Goal: Check status: Check status

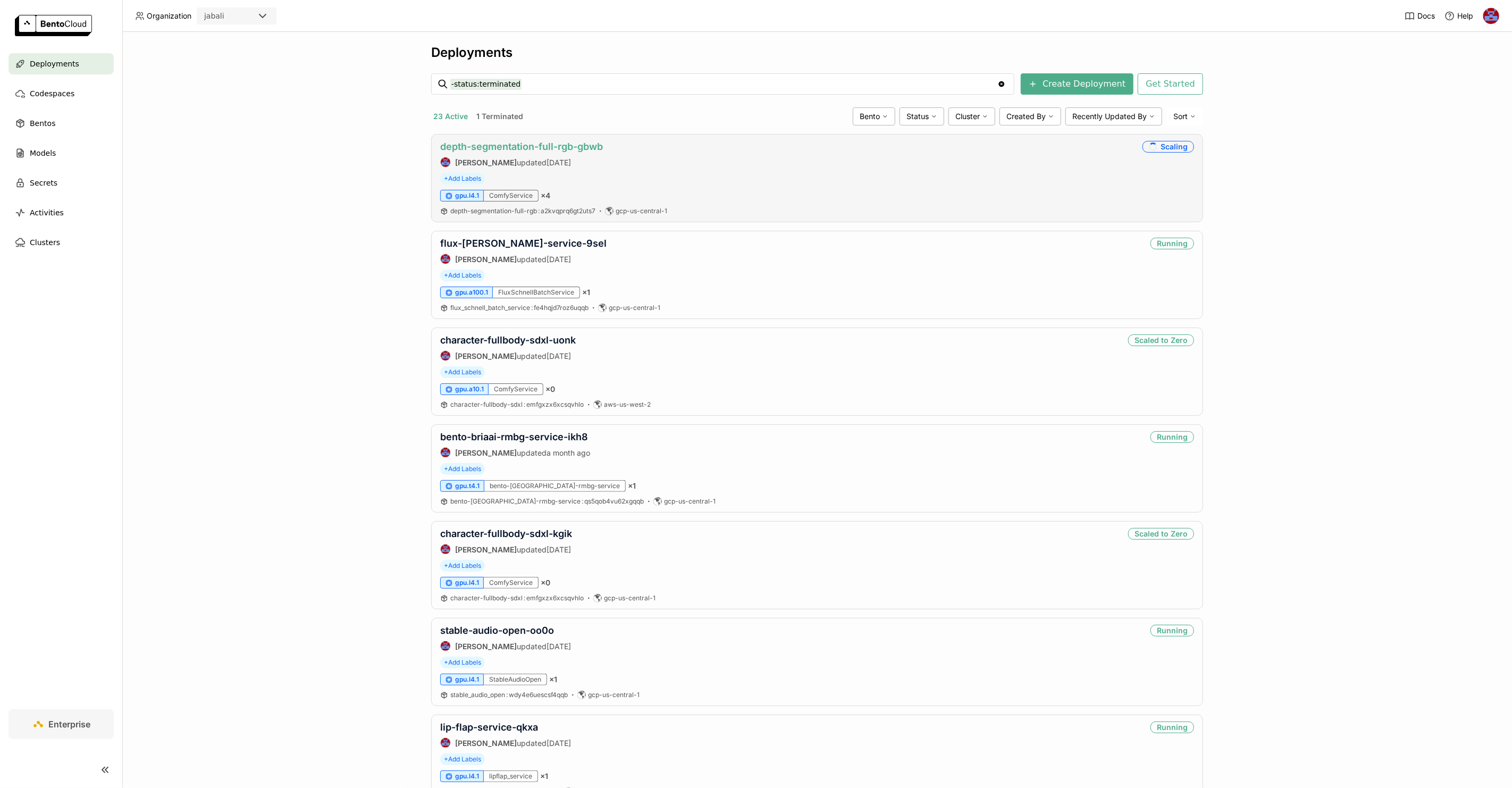
click at [508, 147] on link "depth-segmentation-full-rgb-gbwb" at bounding box center [521, 146] width 162 height 11
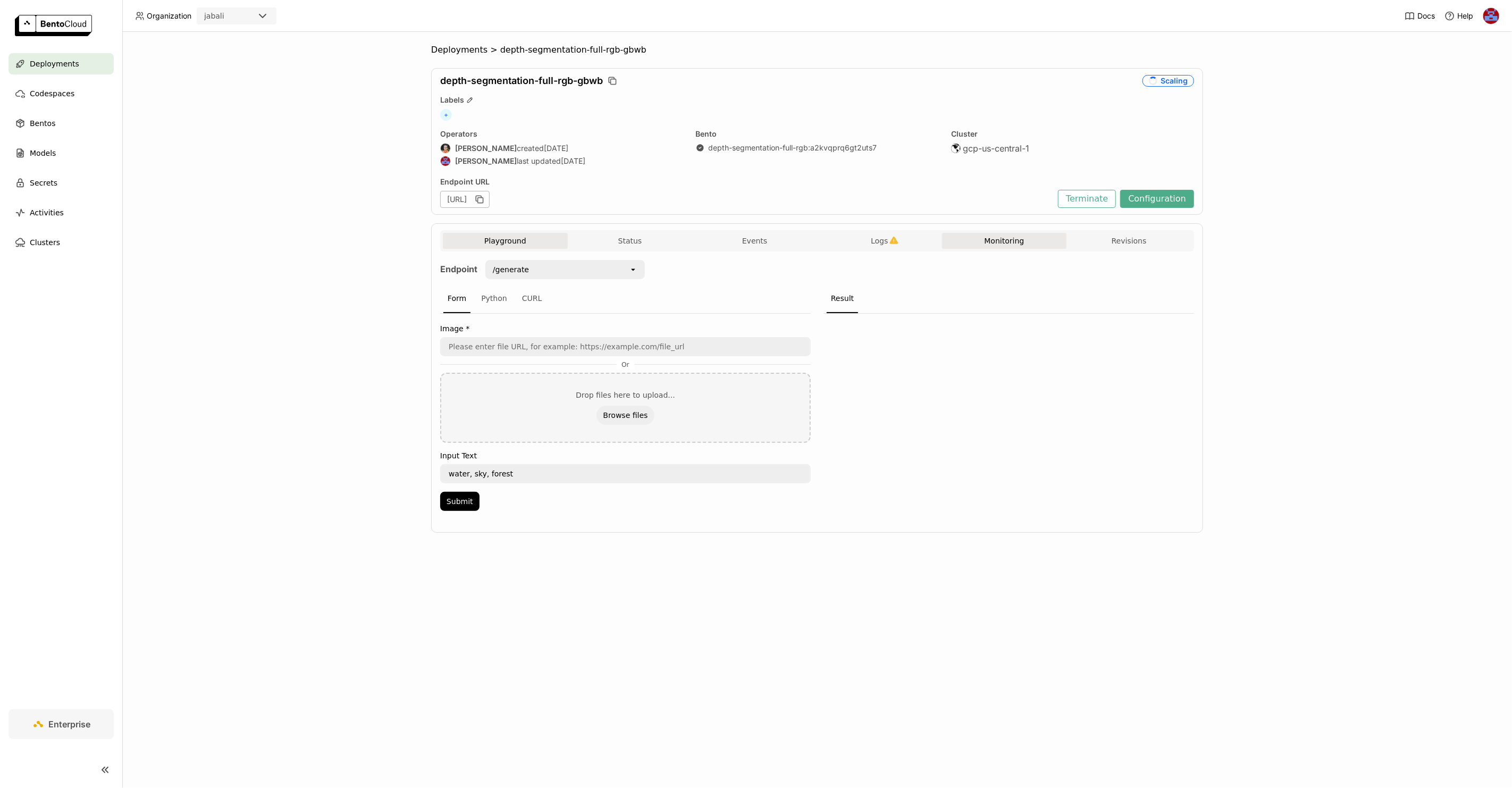
click at [1028, 245] on button "Monitoring" at bounding box center [1004, 241] width 125 height 16
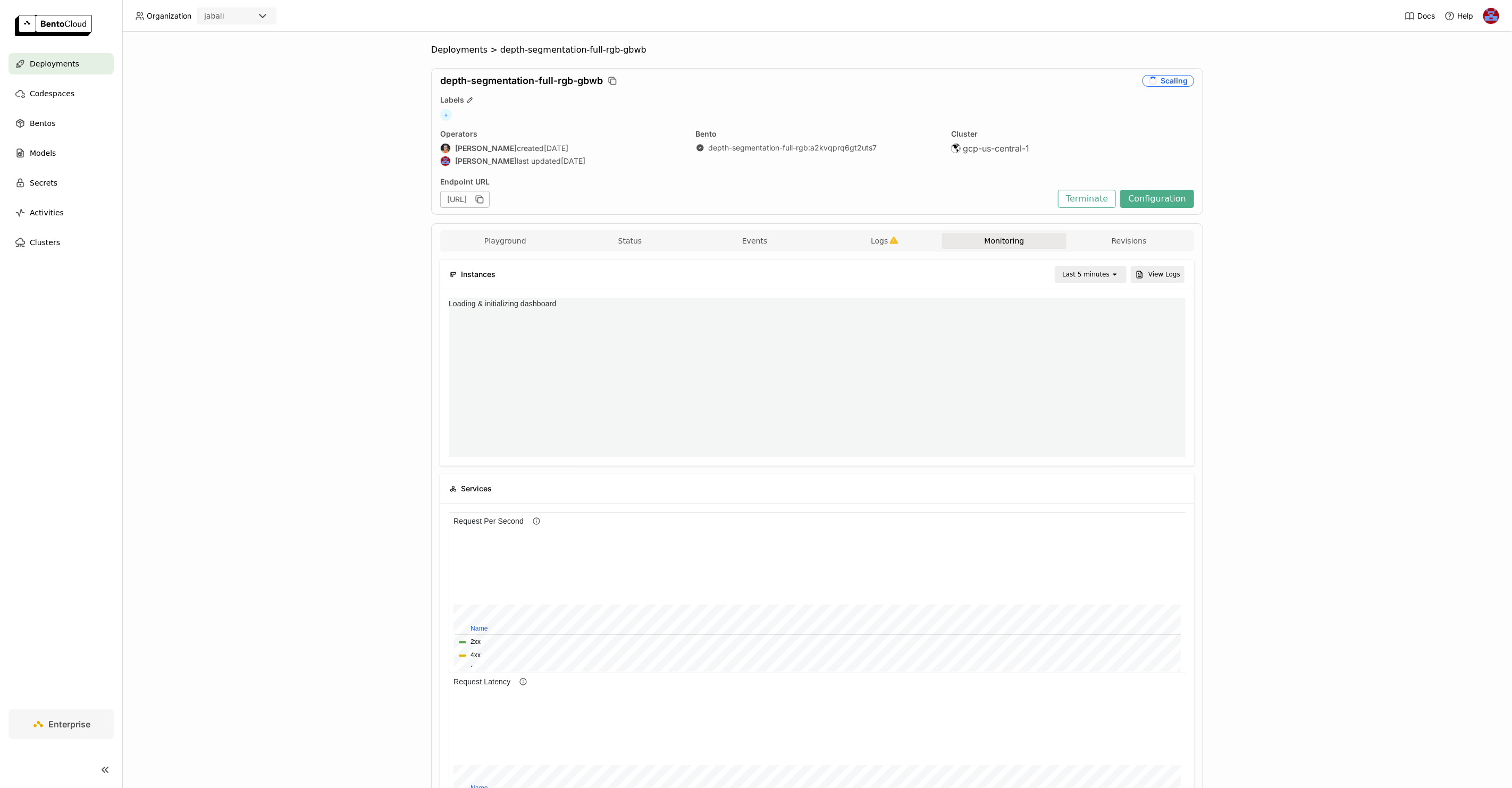
scroll to position [150, 727]
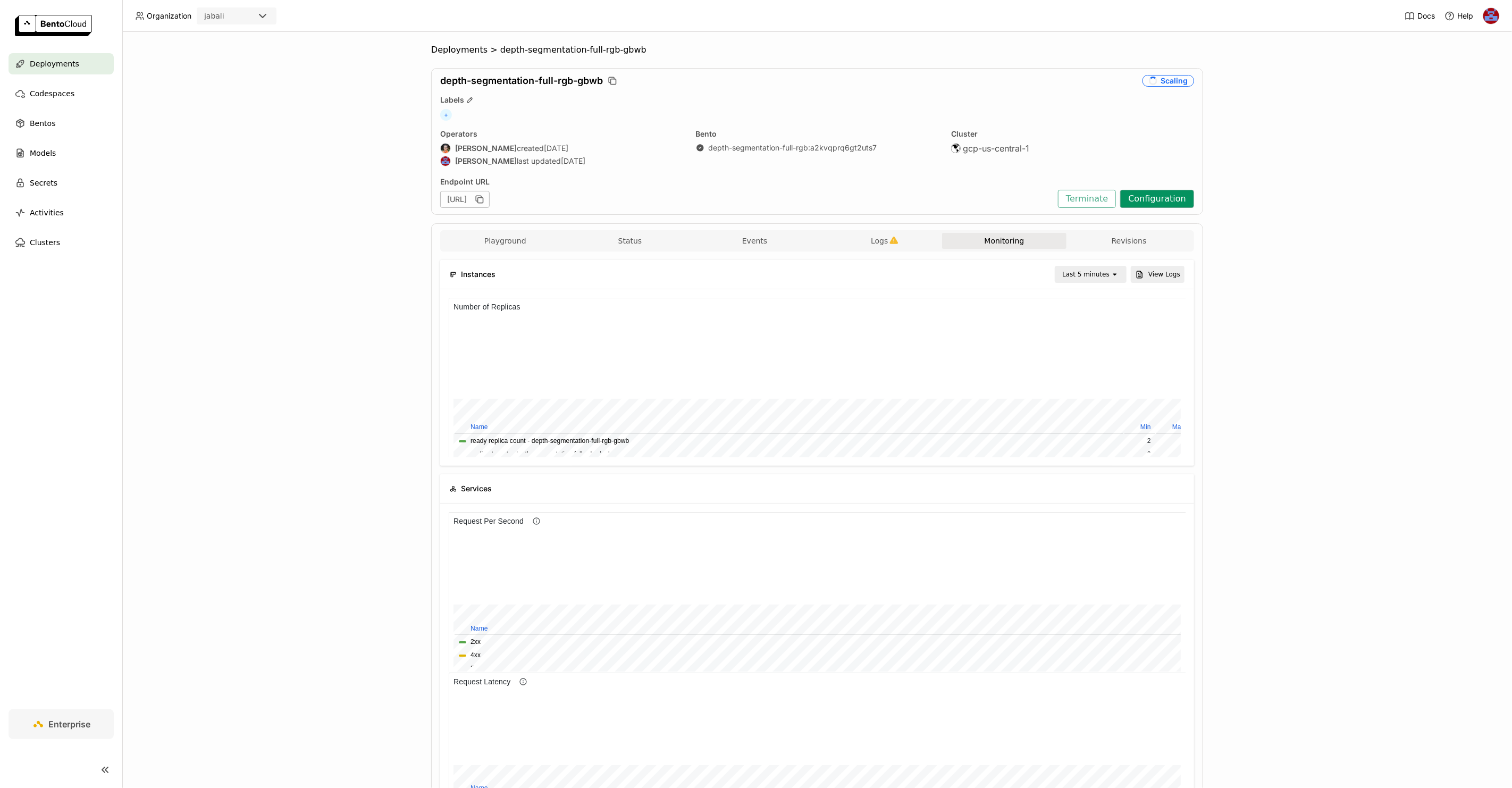
click at [1156, 198] on button "Configuration" at bounding box center [1157, 199] width 74 height 18
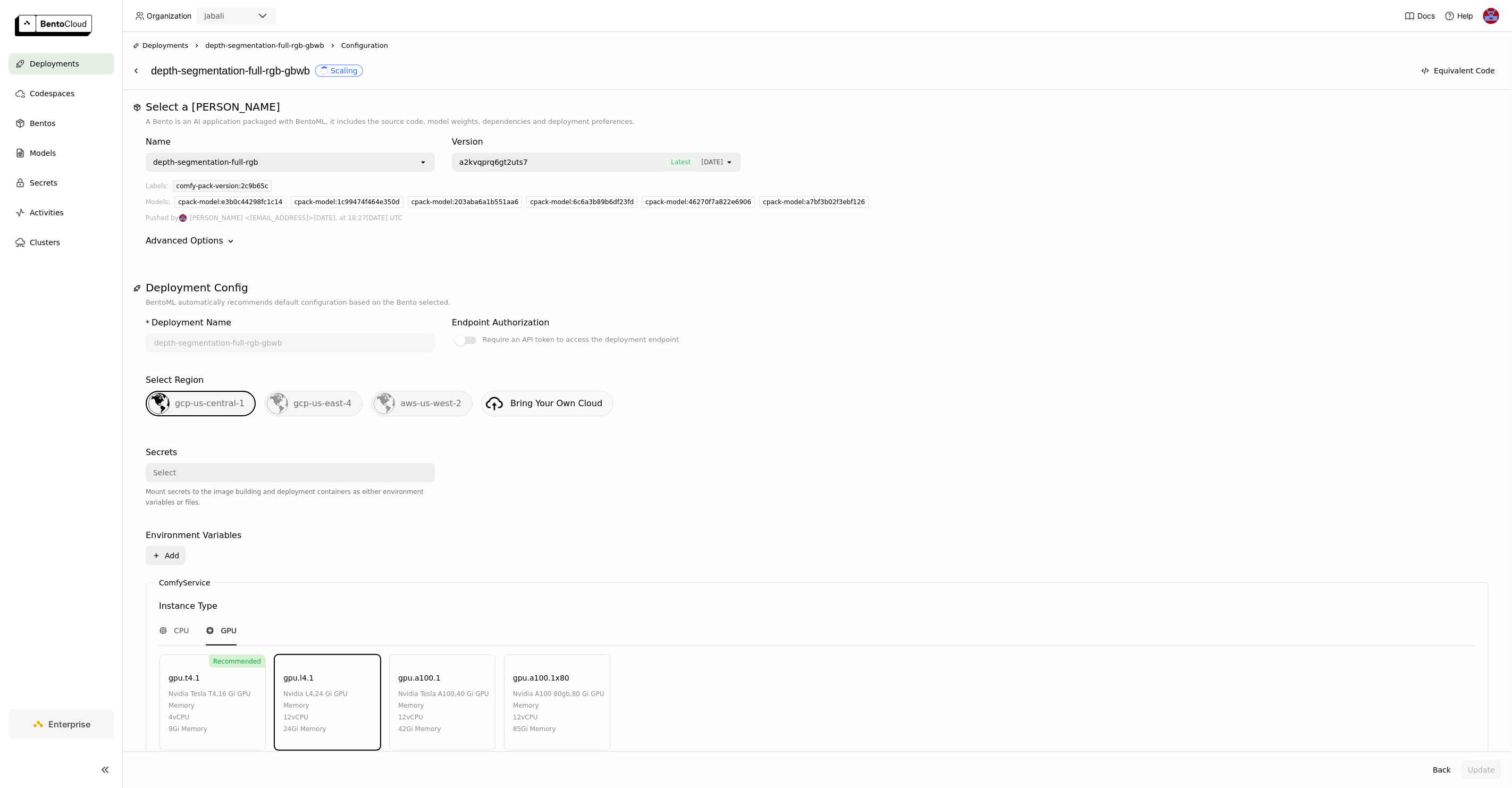
scroll to position [211, 0]
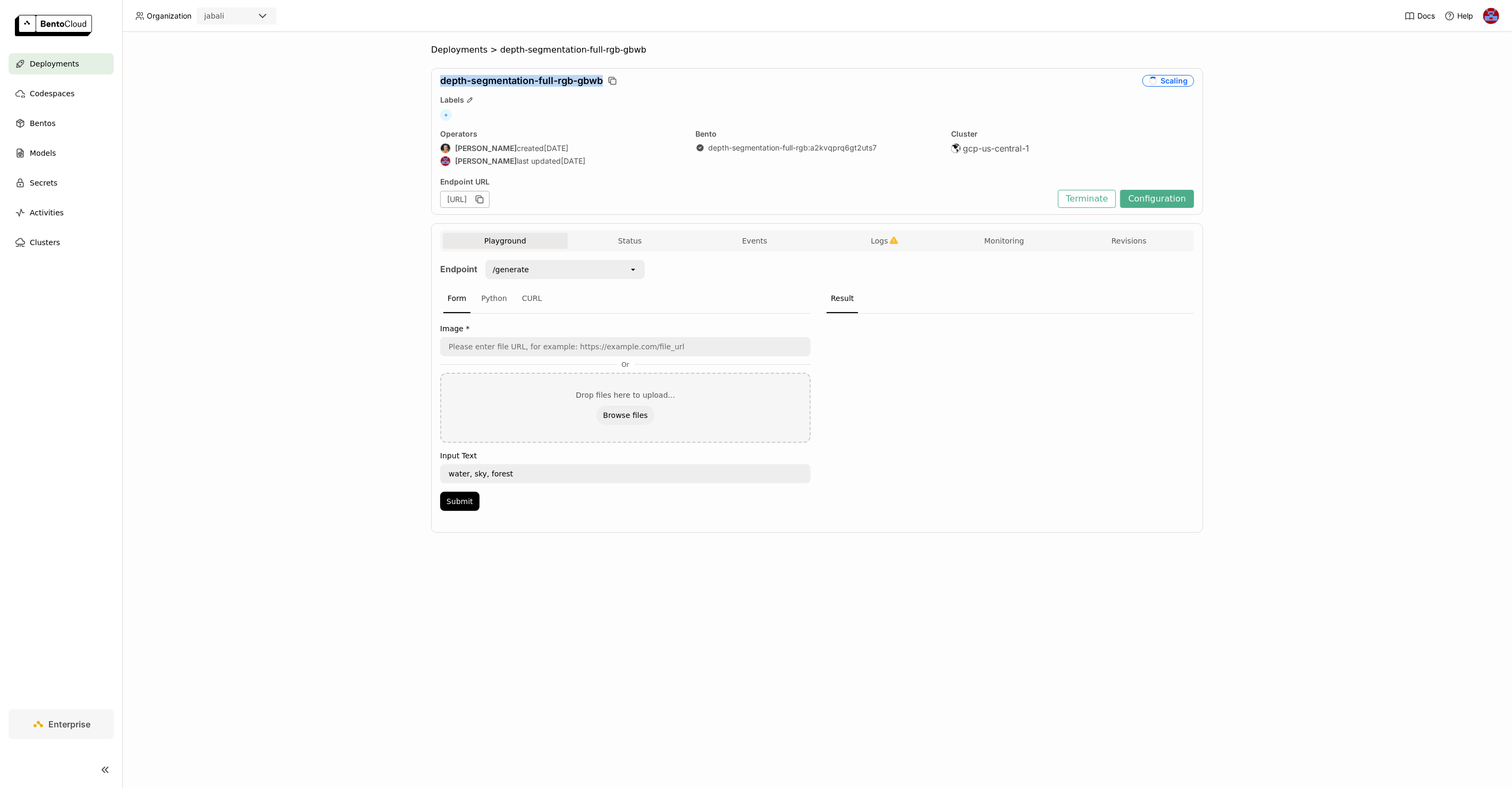
drag, startPoint x: 438, startPoint y: 81, endPoint x: 606, endPoint y: 82, distance: 168.0
click at [606, 82] on div "depth-segmentation-full-rgb-gbwb Scaling Labels + Operators Sean Sheng created …" at bounding box center [817, 141] width 772 height 147
click at [621, 77] on div "depth-segmentation-full-rgb-gbwb" at bounding box center [789, 81] width 698 height 12
click at [614, 82] on icon "button" at bounding box center [612, 81] width 11 height 11
drag, startPoint x: 439, startPoint y: 82, endPoint x: 602, endPoint y: 79, distance: 163.0
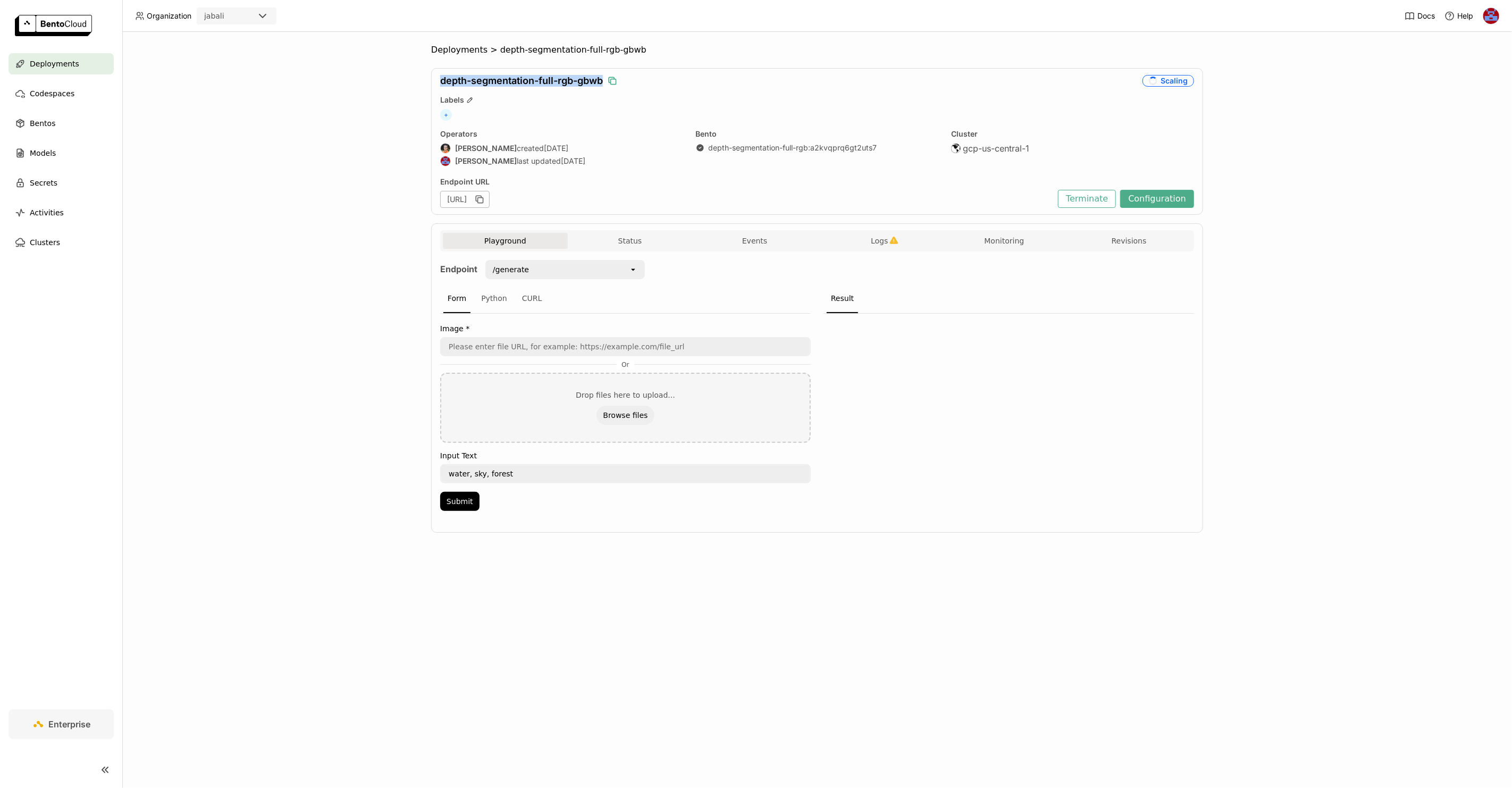
click at [602, 79] on div "depth-segmentation-full-rgb-gbwb Scaling Labels + Operators Sean Sheng created …" at bounding box center [817, 141] width 772 height 147
copy span "depth-segmentation-full-rgb-gbwb"
click at [996, 243] on button "Monitoring" at bounding box center [1004, 241] width 125 height 16
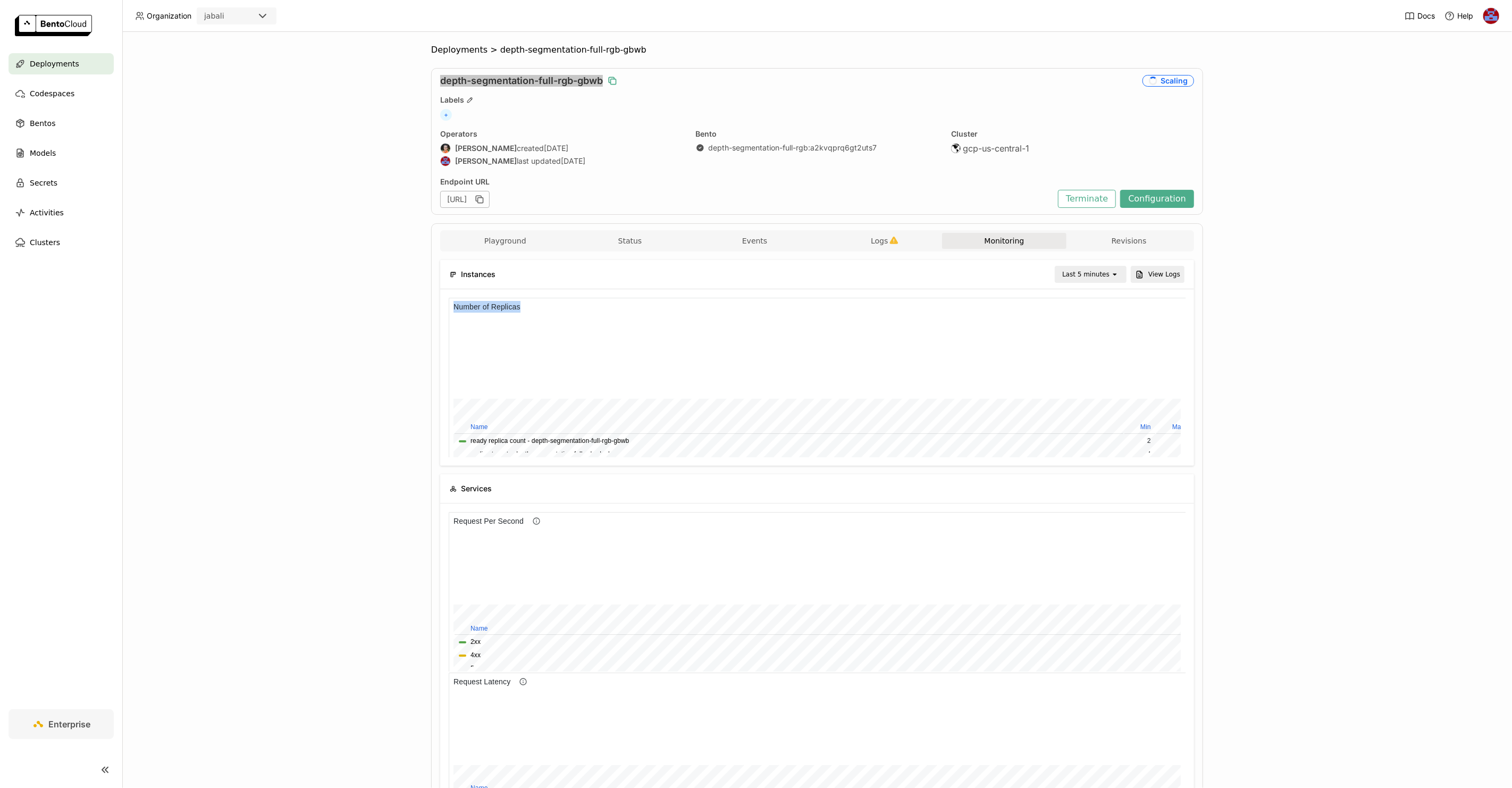
drag, startPoint x: 451, startPoint y: 305, endPoint x: 535, endPoint y: 306, distance: 84.0
click at [535, 306] on div "Number of Replicas" at bounding box center [817, 306] width 737 height 17
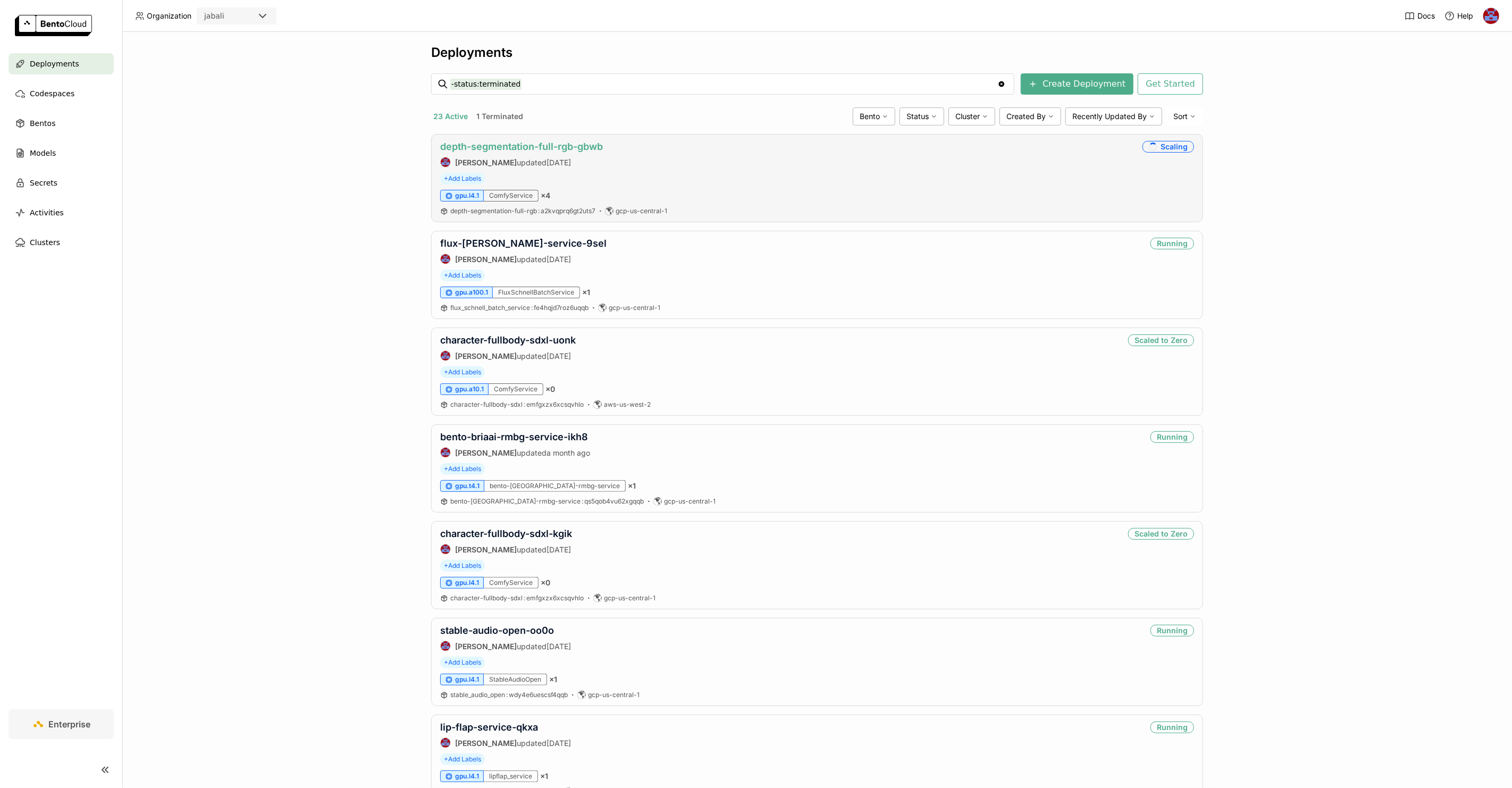
click at [586, 142] on link "depth-segmentation-full-rgb-gbwb" at bounding box center [521, 146] width 162 height 11
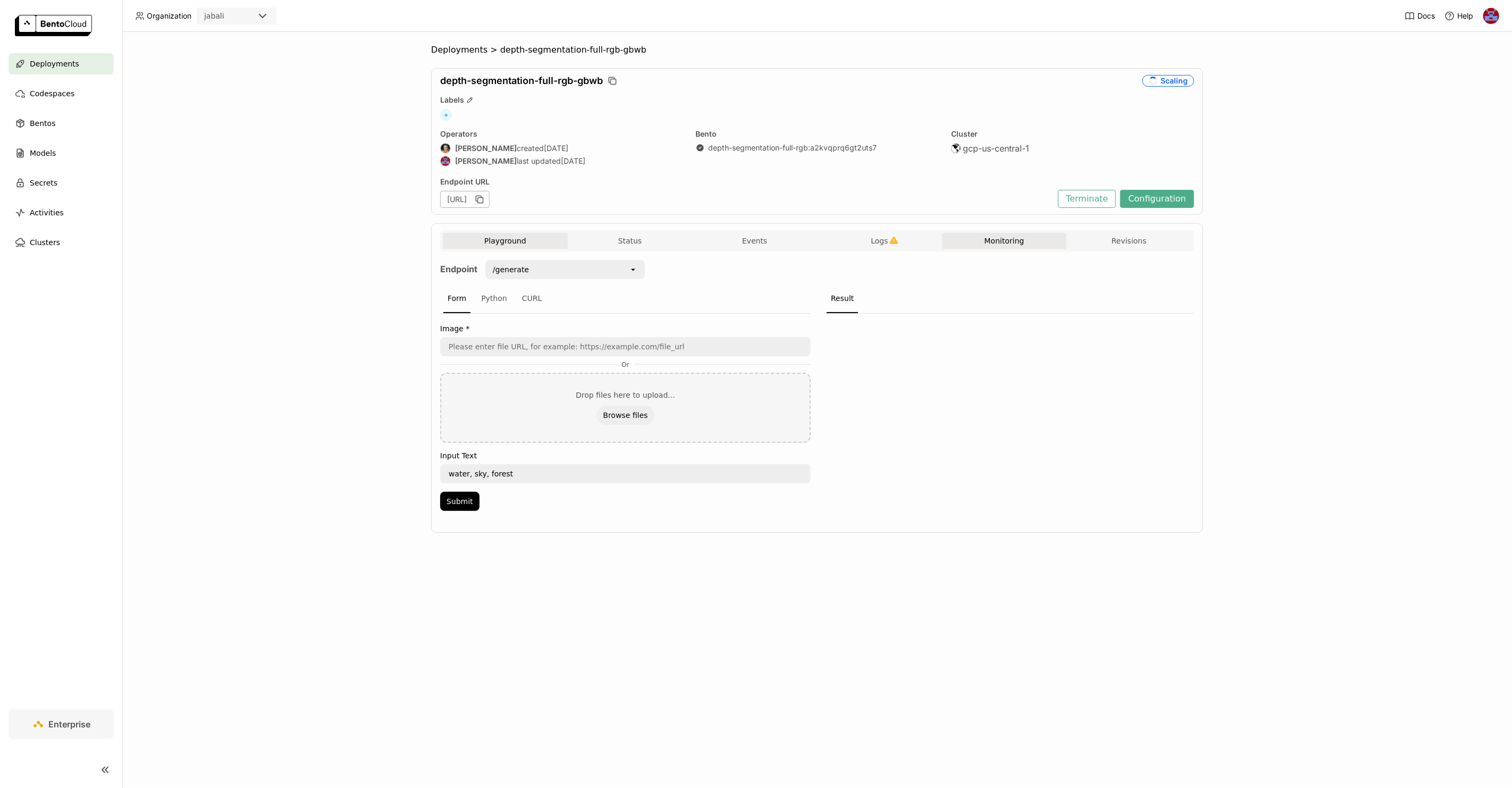
click at [975, 241] on button "Monitoring" at bounding box center [1004, 241] width 125 height 16
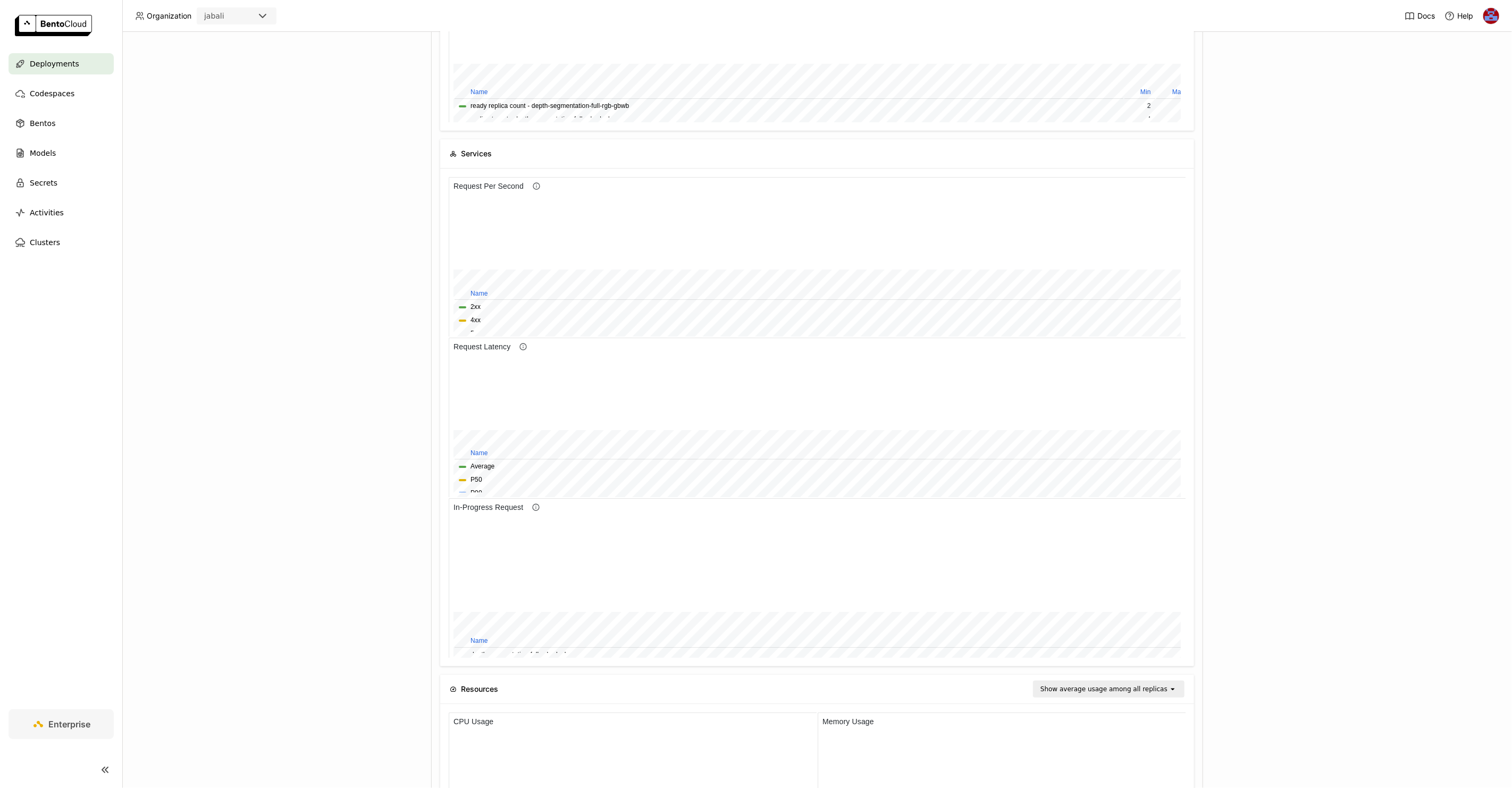
scroll to position [357, 0]
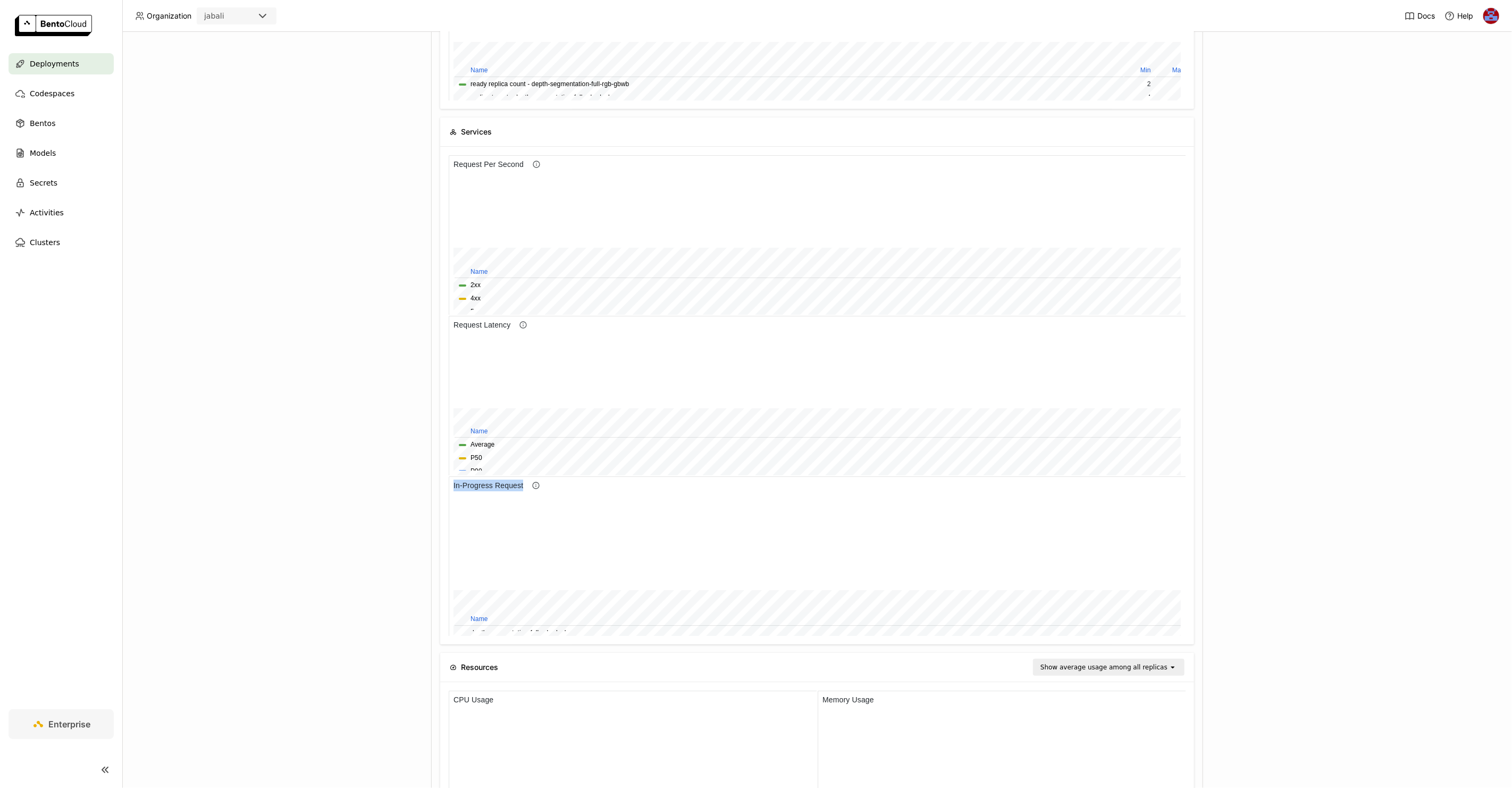
drag, startPoint x: 466, startPoint y: 485, endPoint x: 527, endPoint y: 483, distance: 61.0
click at [527, 483] on h6 "In-Progress Request" at bounding box center [487, 485] width 78 height 12
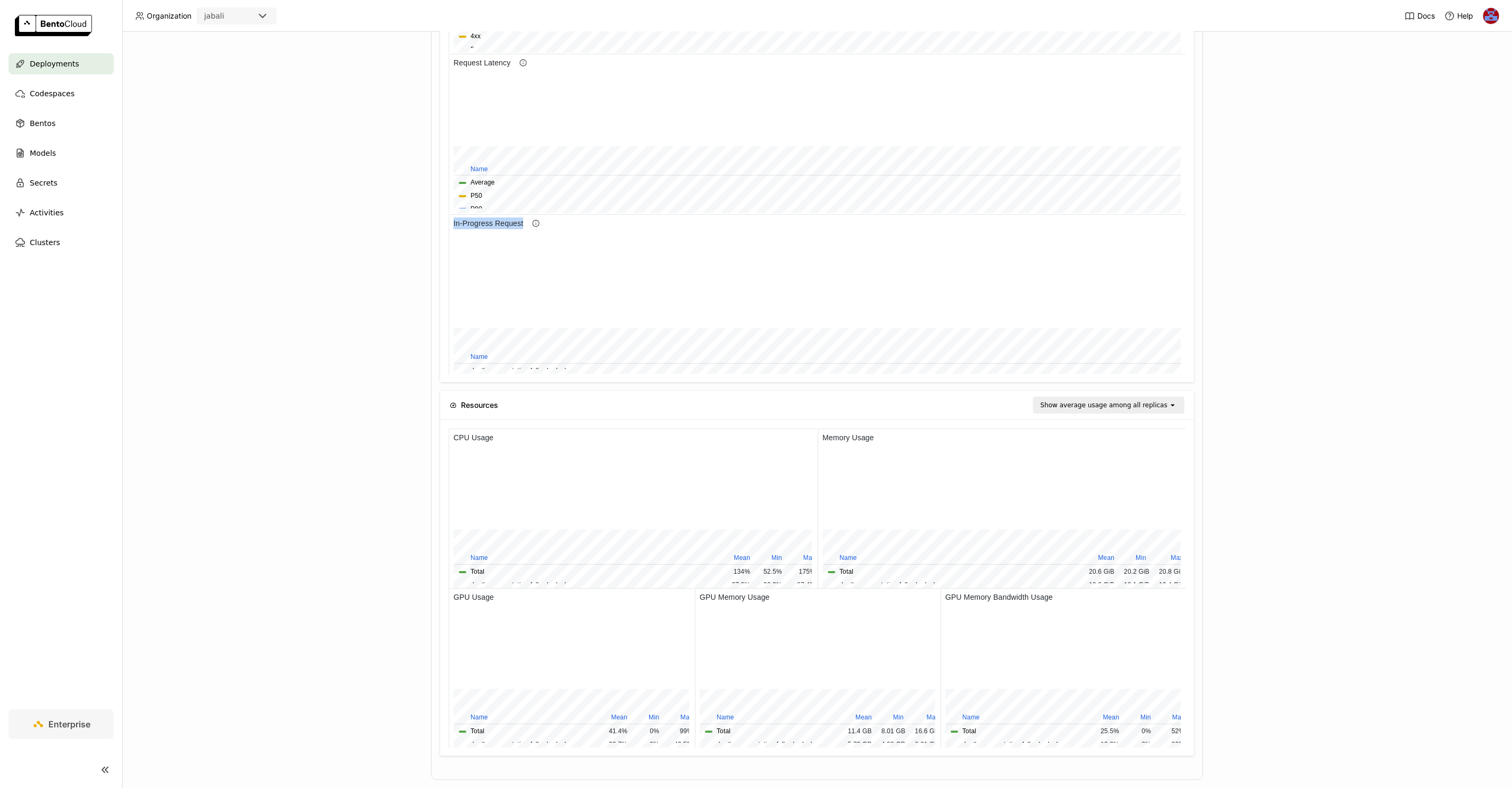
scroll to position [623, 0]
